Goal: Task Accomplishment & Management: Manage account settings

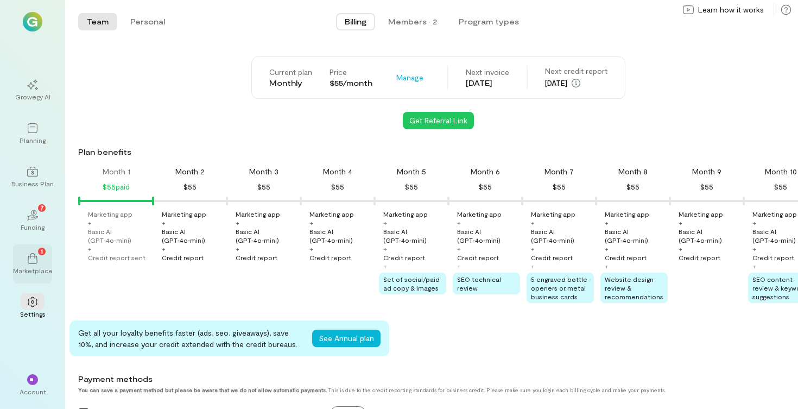
click at [34, 258] on icon at bounding box center [32, 258] width 11 height 11
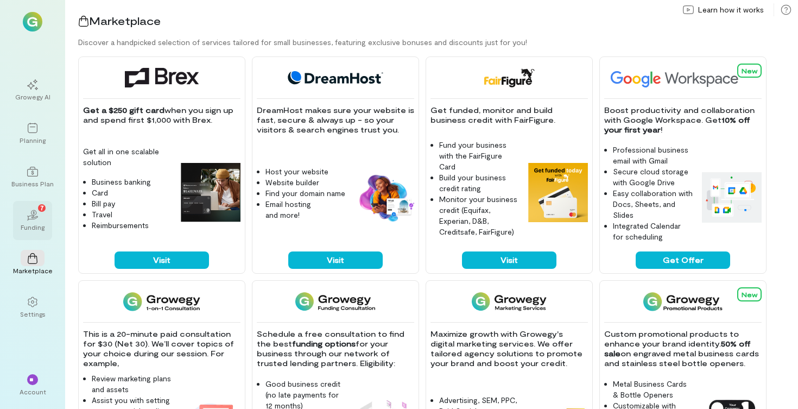
click at [32, 223] on div "Funding" at bounding box center [33, 227] width 24 height 9
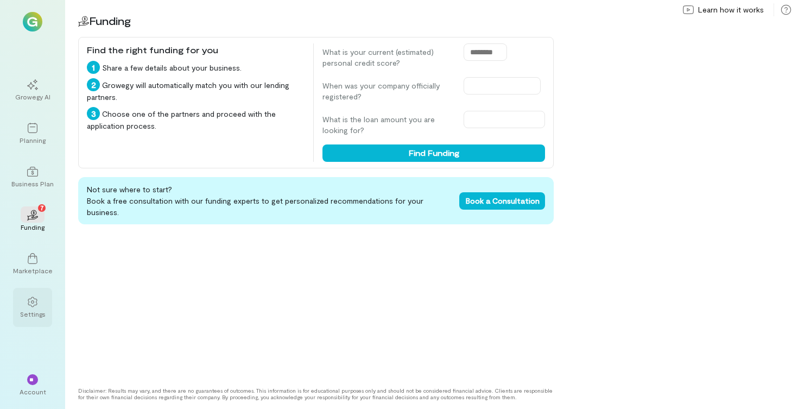
click at [35, 306] on icon at bounding box center [32, 301] width 11 height 11
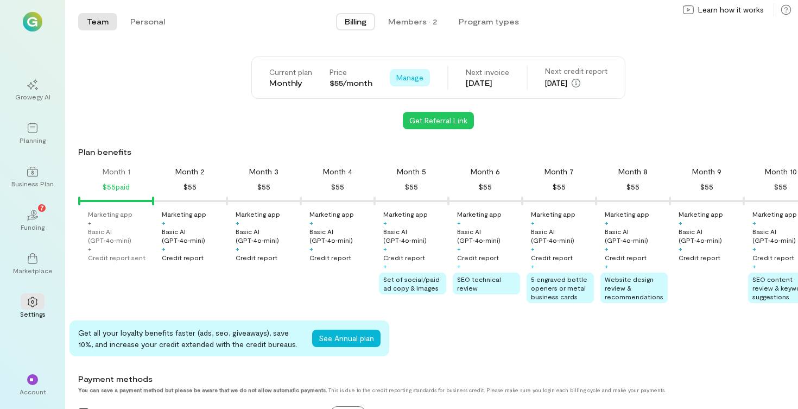
click at [419, 79] on span "Manage" at bounding box center [409, 77] width 27 height 11
click at [428, 98] on span "See Annual Plan" at bounding box center [441, 101] width 55 height 11
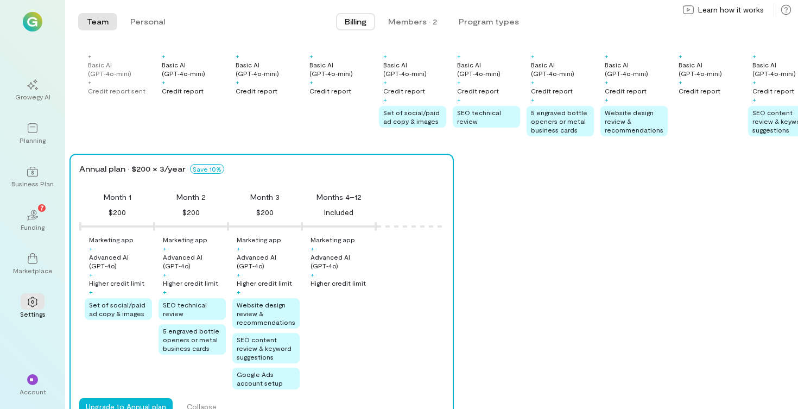
scroll to position [169, 0]
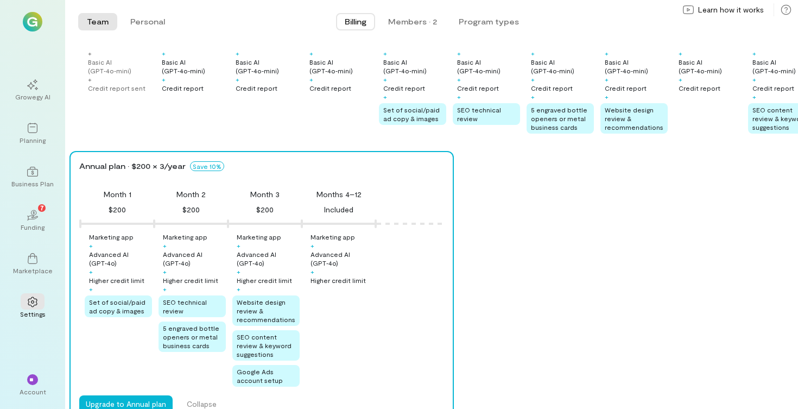
click at [517, 219] on div "Annual plan · $200 × 3/year Save 10% Month 1 $200 Month 2 $200 Month 3 $200 Mon…" at bounding box center [434, 287] width 729 height 272
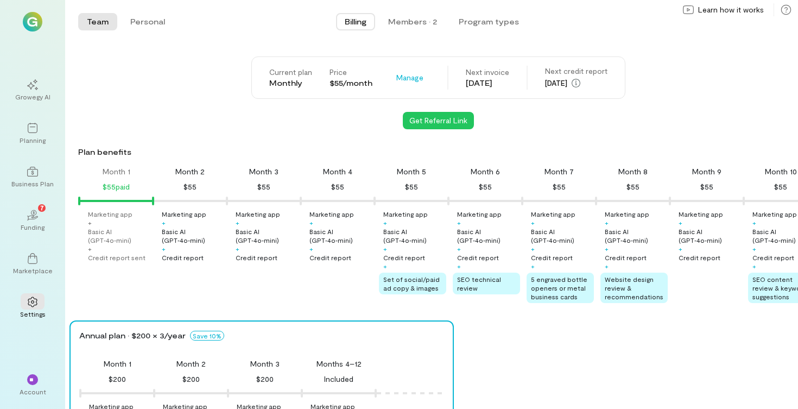
scroll to position [0, 0]
click at [404, 78] on span "Manage" at bounding box center [409, 77] width 27 height 11
click at [410, 24] on div "Members · 2" at bounding box center [412, 21] width 49 height 11
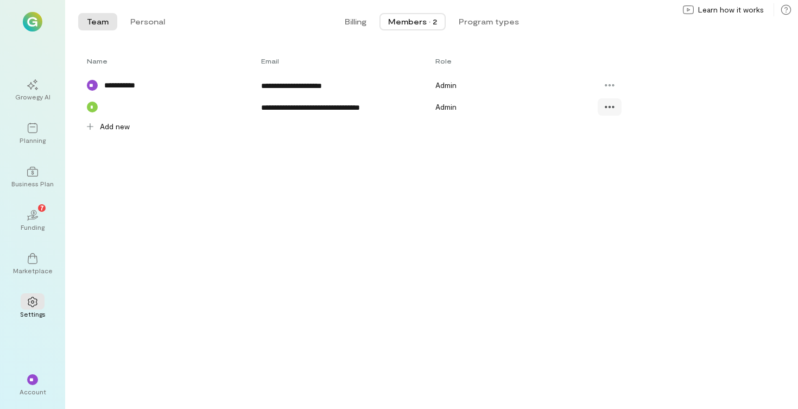
click at [615, 110] on icon at bounding box center [609, 107] width 11 height 11
click at [551, 132] on div "**********" at bounding box center [431, 93] width 733 height 83
click at [506, 19] on button "Program types" at bounding box center [489, 21] width 78 height 17
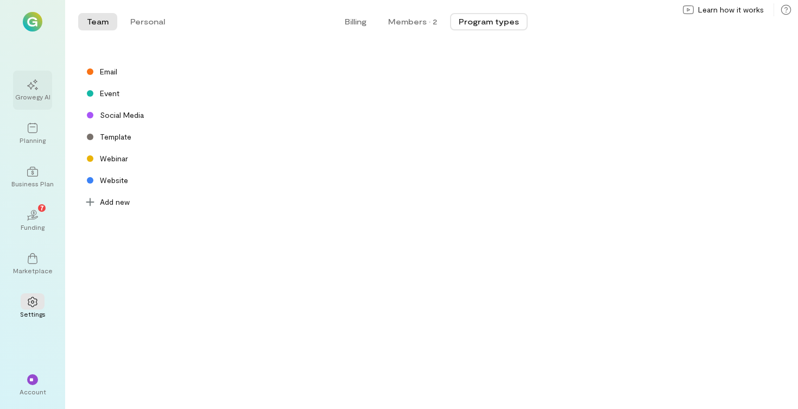
click at [32, 89] on icon at bounding box center [32, 84] width 11 height 11
